Goal: Check status: Check status

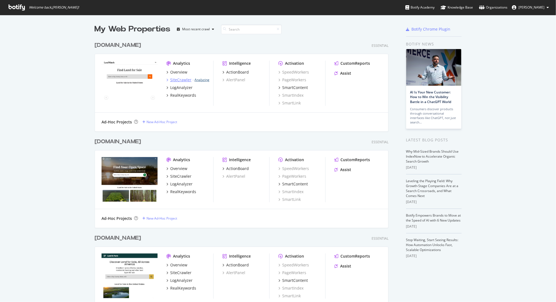
click at [203, 81] on link "Analyzing" at bounding box center [201, 80] width 15 height 5
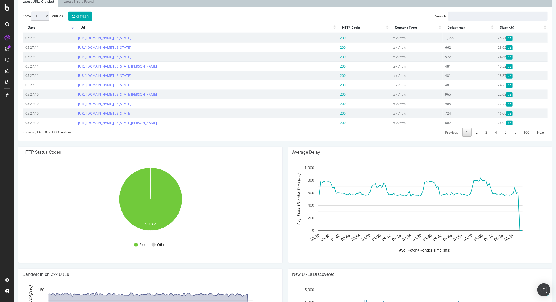
scroll to position [203, 0]
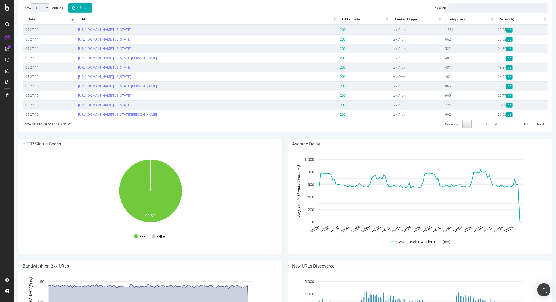
drag, startPoint x: 226, startPoint y: 174, endPoint x: 222, endPoint y: 174, distance: 3.6
click at [225, 174] on rect "A chart." at bounding box center [149, 202] width 255 height 97
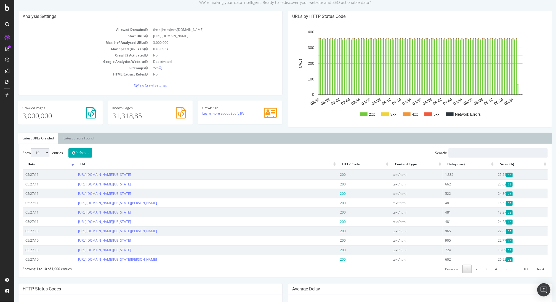
scroll to position [0, 0]
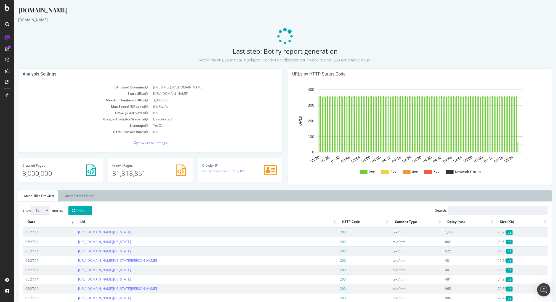
click at [106, 41] on p at bounding box center [285, 36] width 534 height 17
